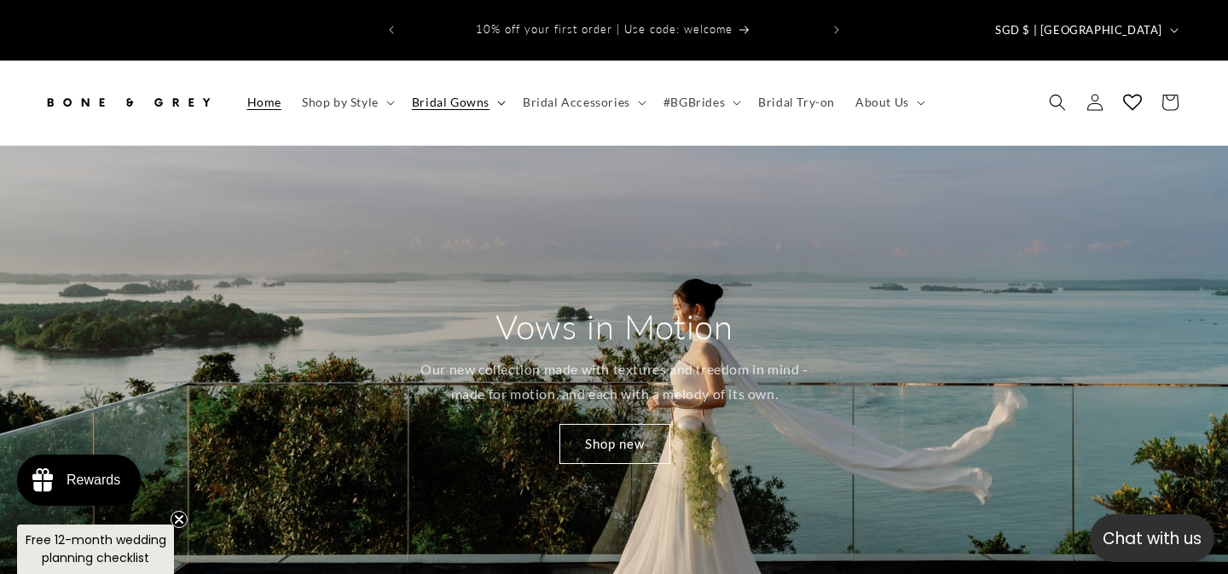
click at [482, 95] on span "Bridal Gowns" at bounding box center [451, 102] width 78 height 15
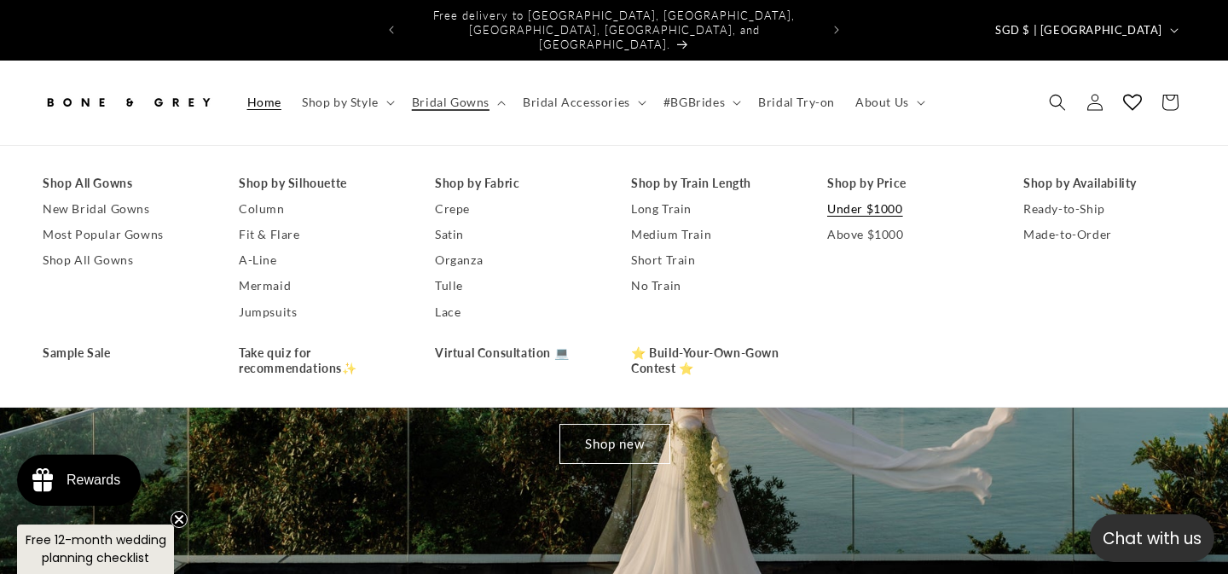
click at [850, 196] on link "Under $1000" at bounding box center [908, 209] width 162 height 26
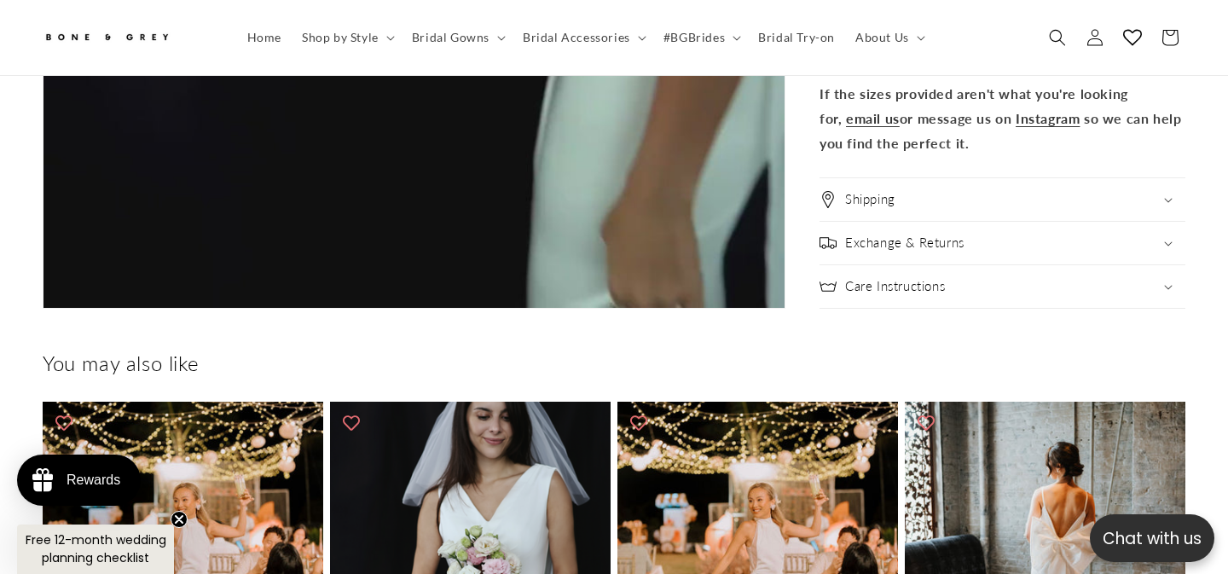
click at [1126, 278] on div "Care Instructions" at bounding box center [1003, 286] width 366 height 17
